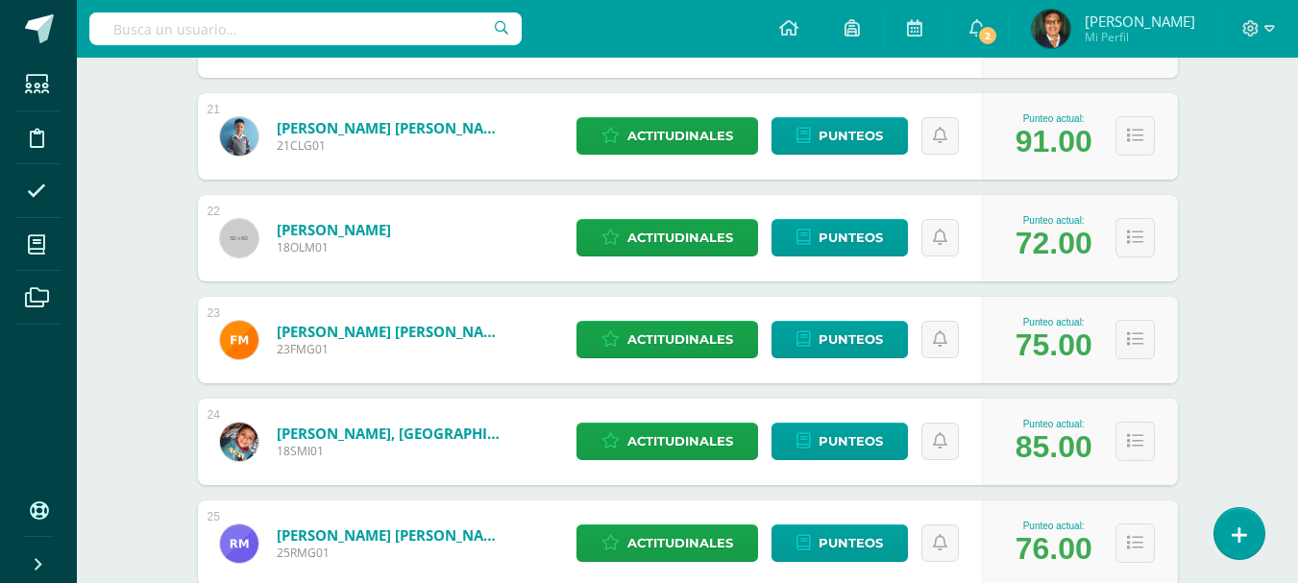
scroll to position [2458, 0]
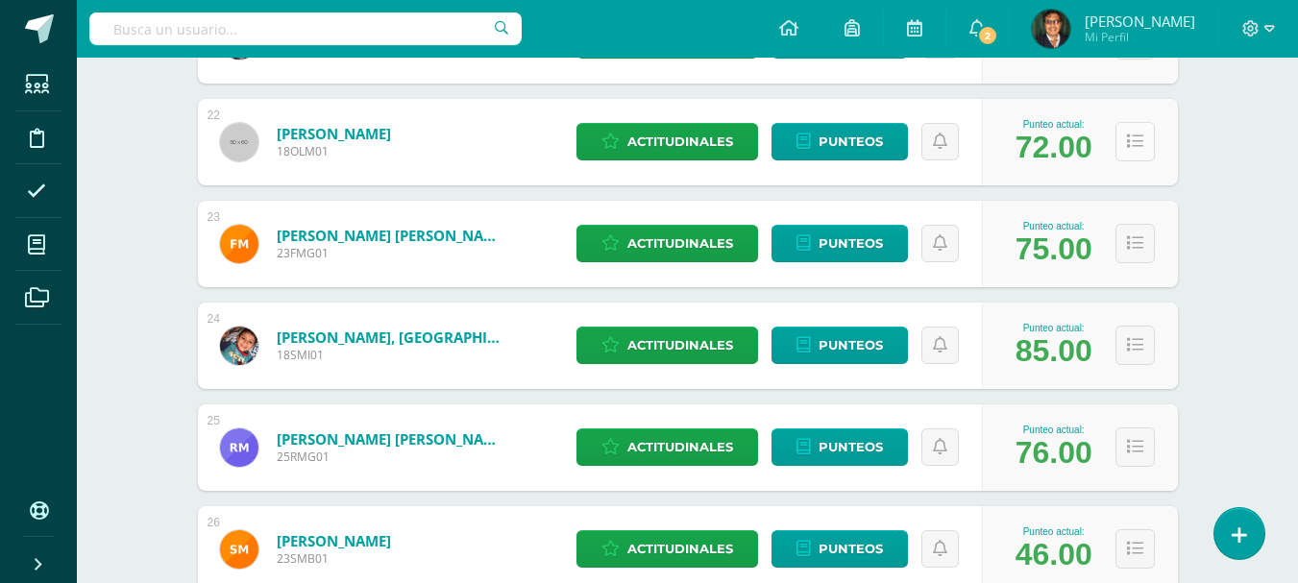
click at [1132, 137] on icon at bounding box center [1135, 142] width 16 height 16
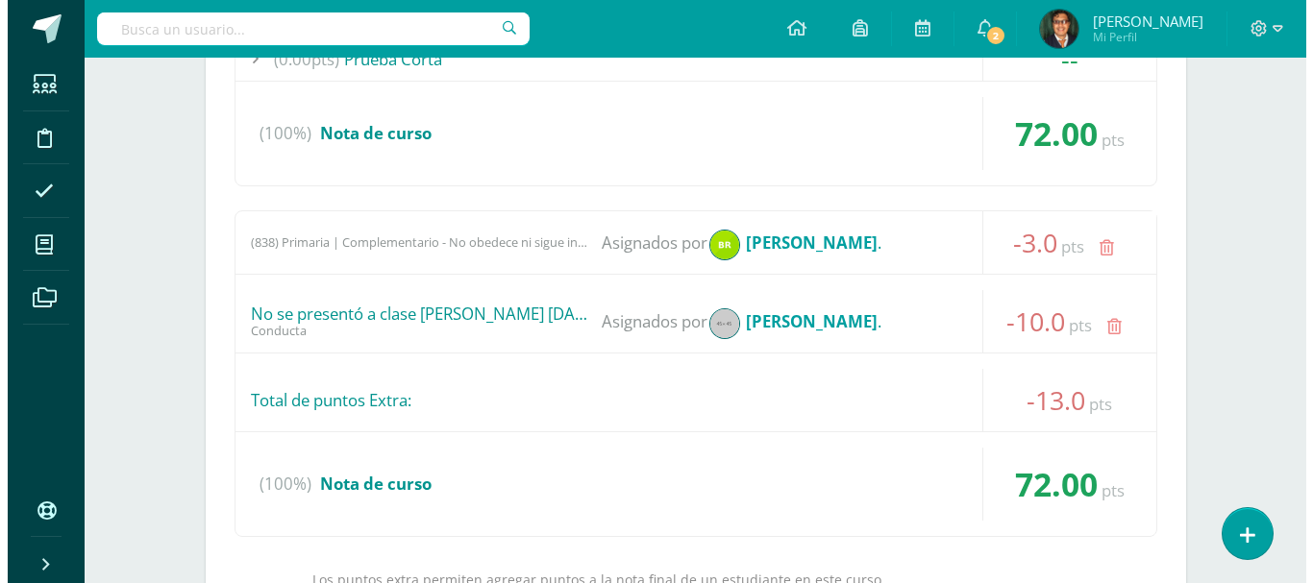
scroll to position [2842, 0]
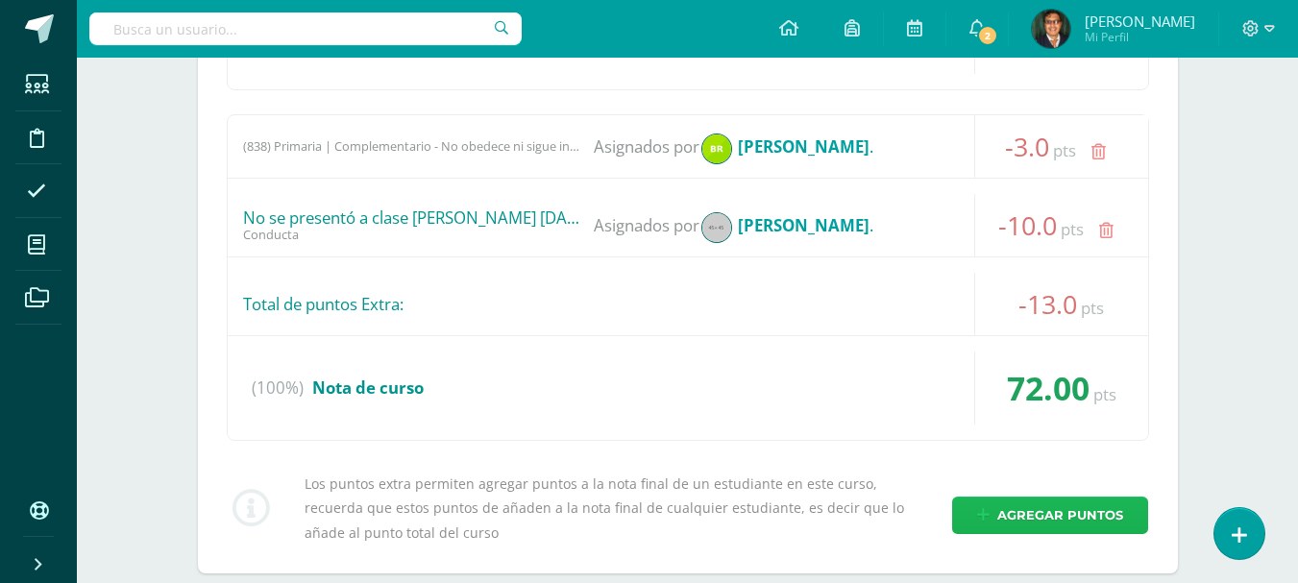
click at [1074, 512] on span "Agregar puntos" at bounding box center [1060, 516] width 126 height 36
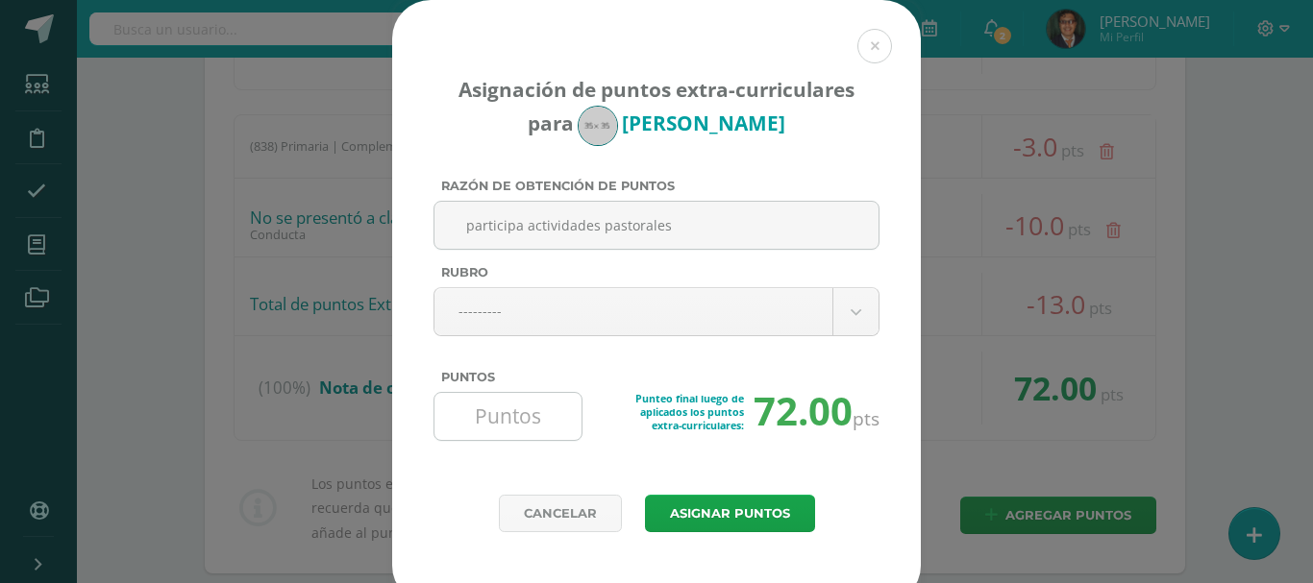
type input "participa actividades pastorales"
click at [525, 430] on input "Puntos" at bounding box center [508, 416] width 132 height 47
drag, startPoint x: 438, startPoint y: 453, endPoint x: 454, endPoint y: 443, distance: 18.1
click at [437, 454] on div "Punteo final luego de aplicados los puntos extra-curriculares: 72.00 pts" at bounding box center [656, 424] width 446 height 64
drag, startPoint x: 524, startPoint y: 455, endPoint x: 515, endPoint y: 438, distance: 19.3
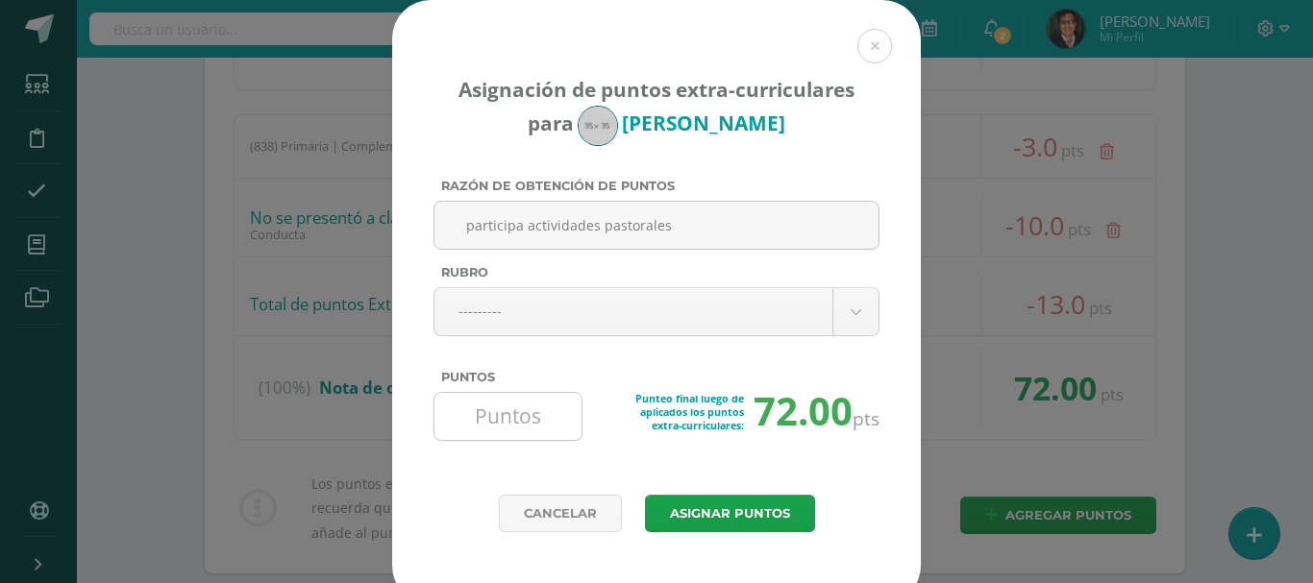
click at [517, 443] on div "Punteo final luego de aplicados los puntos extra-curriculares: 72.00 pts" at bounding box center [656, 424] width 446 height 64
click at [519, 415] on input "Puntos" at bounding box center [508, 416] width 132 height 47
type input "2"
click at [736, 503] on button "Asignar puntos" at bounding box center [730, 513] width 170 height 37
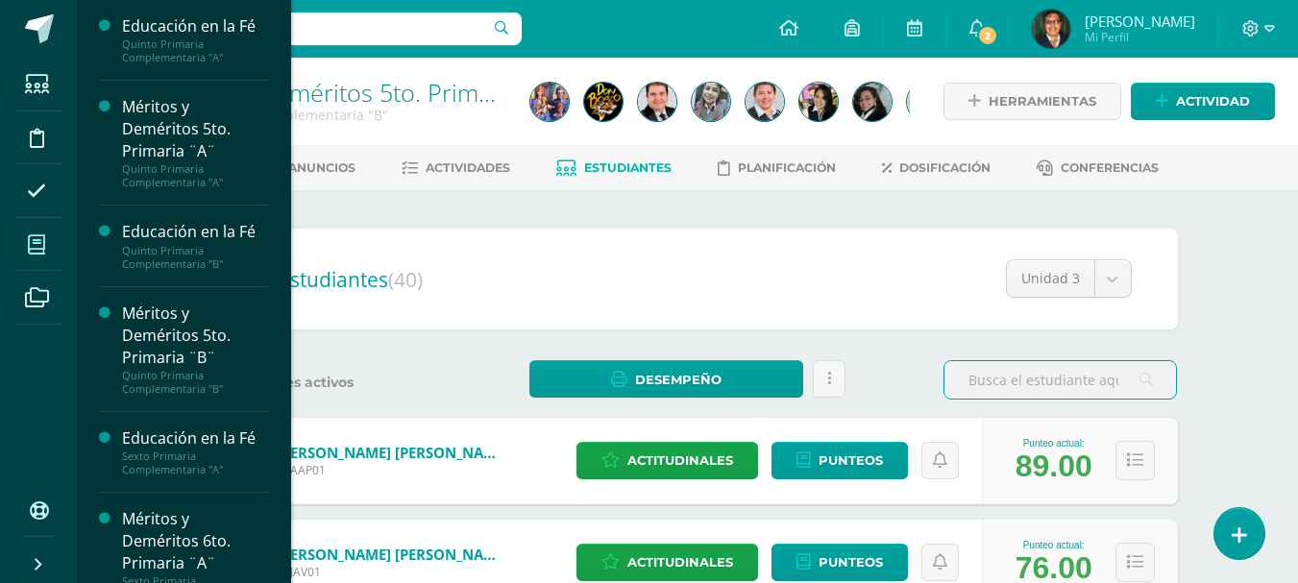
click at [33, 235] on icon at bounding box center [36, 244] width 17 height 19
